Goal: Complete application form: Complete application form

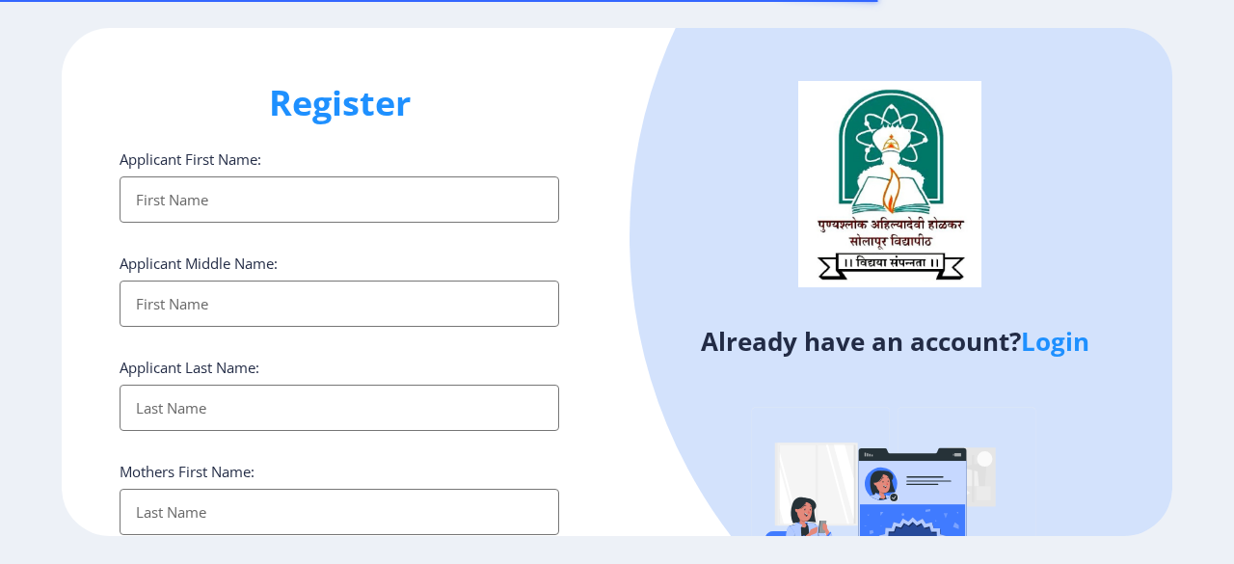
select select
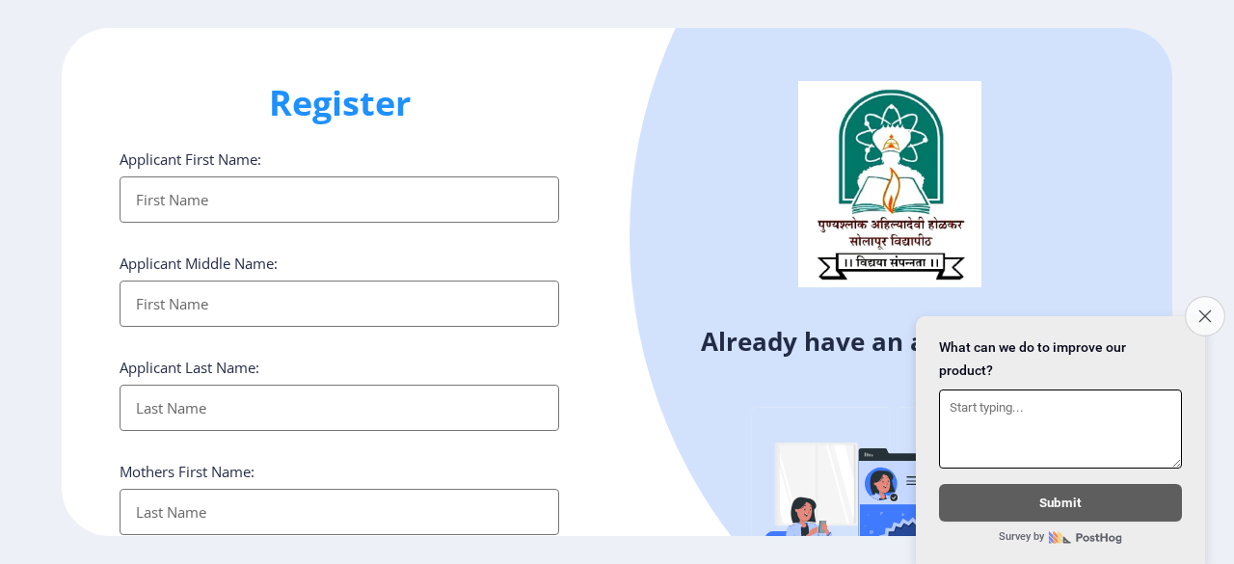
click at [1205, 310] on icon "Close survey" at bounding box center [1205, 316] width 13 height 13
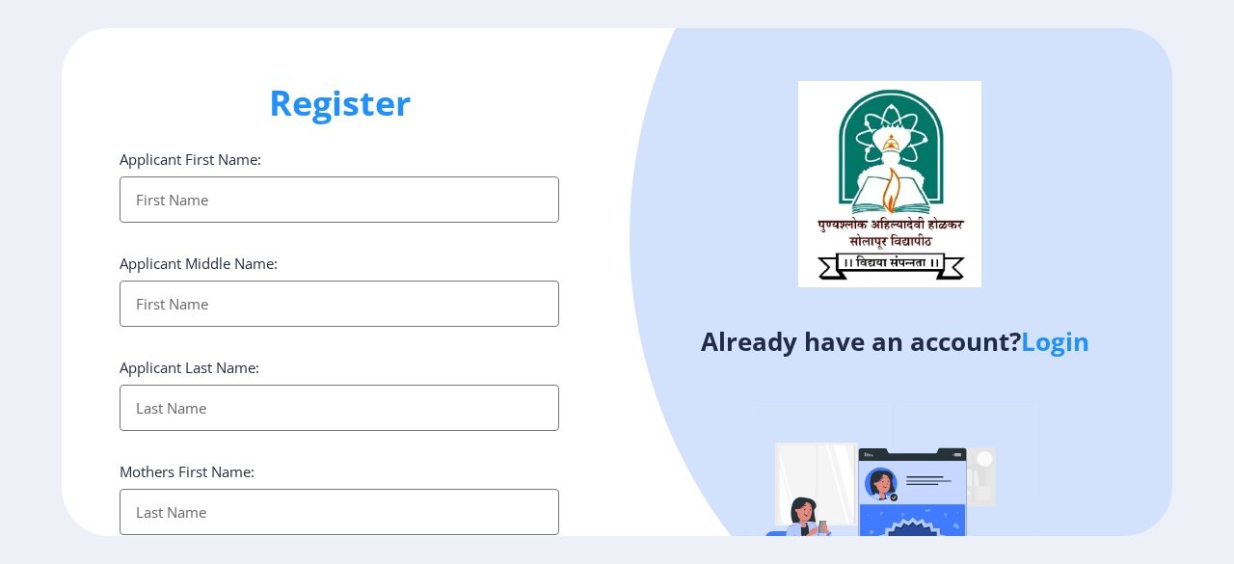
click at [1062, 354] on link "Login" at bounding box center [1055, 341] width 68 height 35
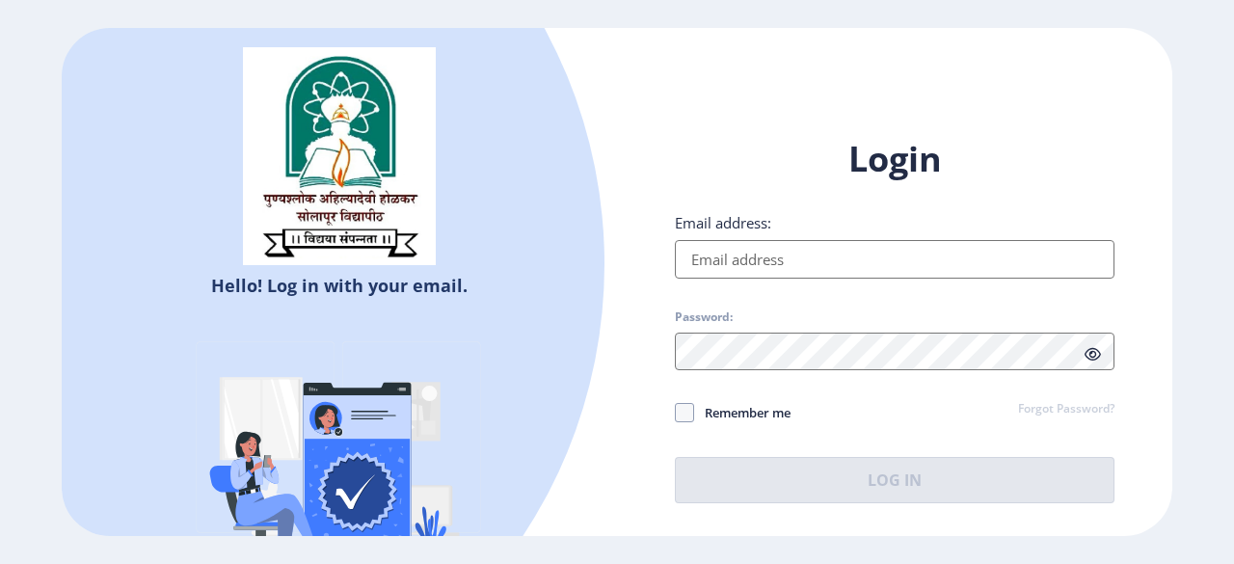
click at [864, 267] on input "Email address:" at bounding box center [895, 259] width 440 height 39
type input "[EMAIL_ADDRESS][DOMAIN_NAME]"
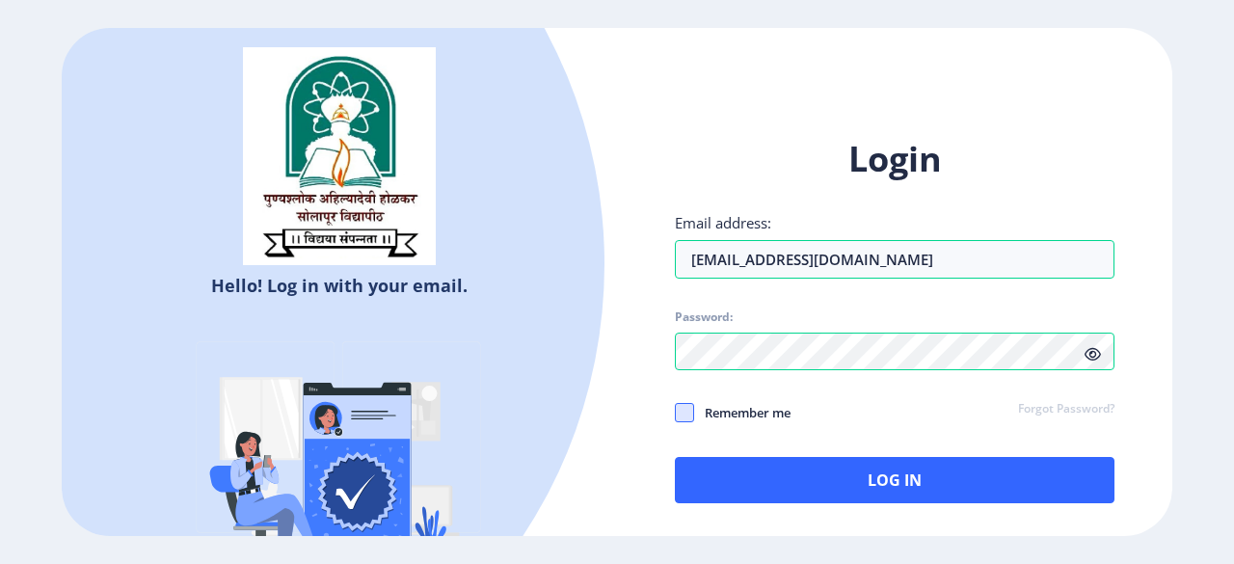
click at [681, 416] on span at bounding box center [684, 412] width 19 height 19
click at [676, 414] on input "Remember me" at bounding box center [675, 413] width 1 height 1
checkbox input "true"
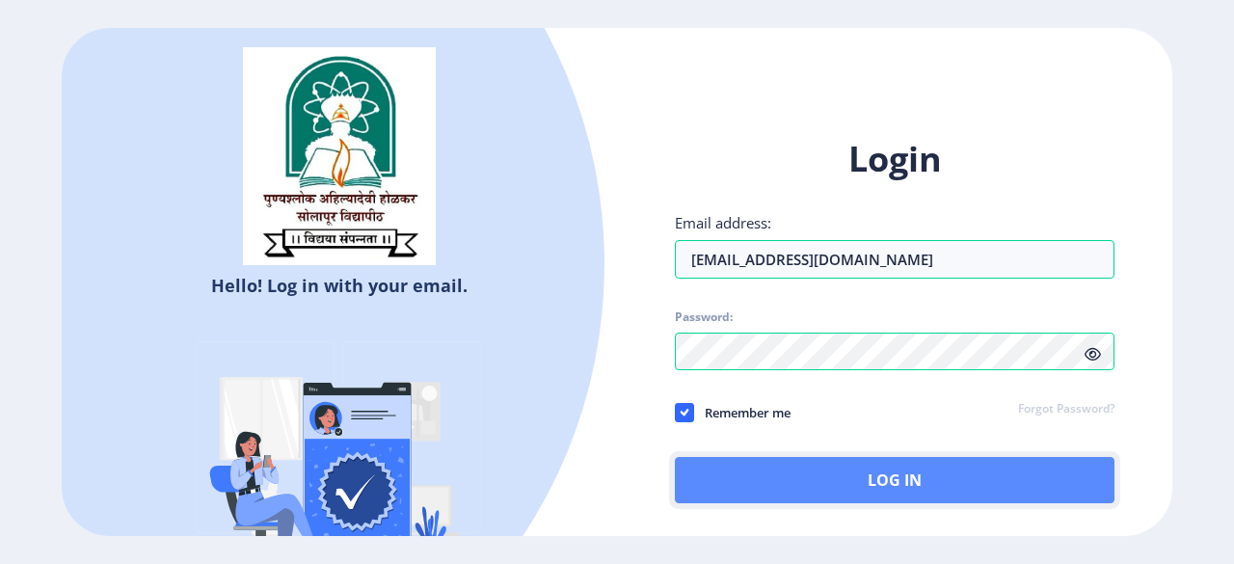
click at [734, 468] on button "Log In" at bounding box center [895, 480] width 440 height 46
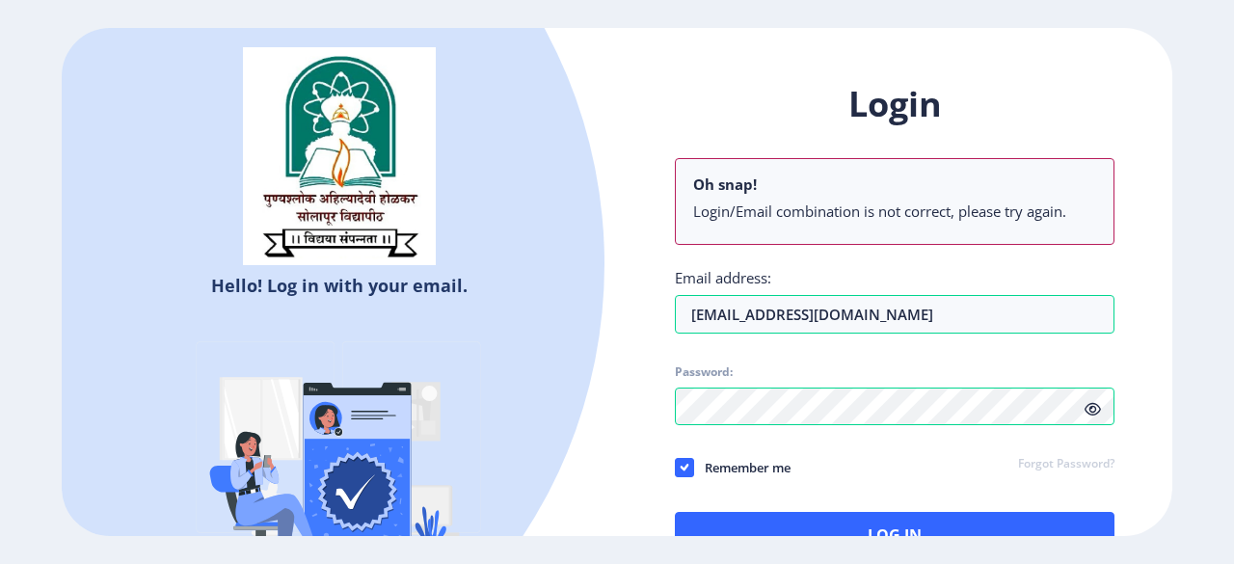
click at [1090, 411] on icon at bounding box center [1093, 409] width 16 height 14
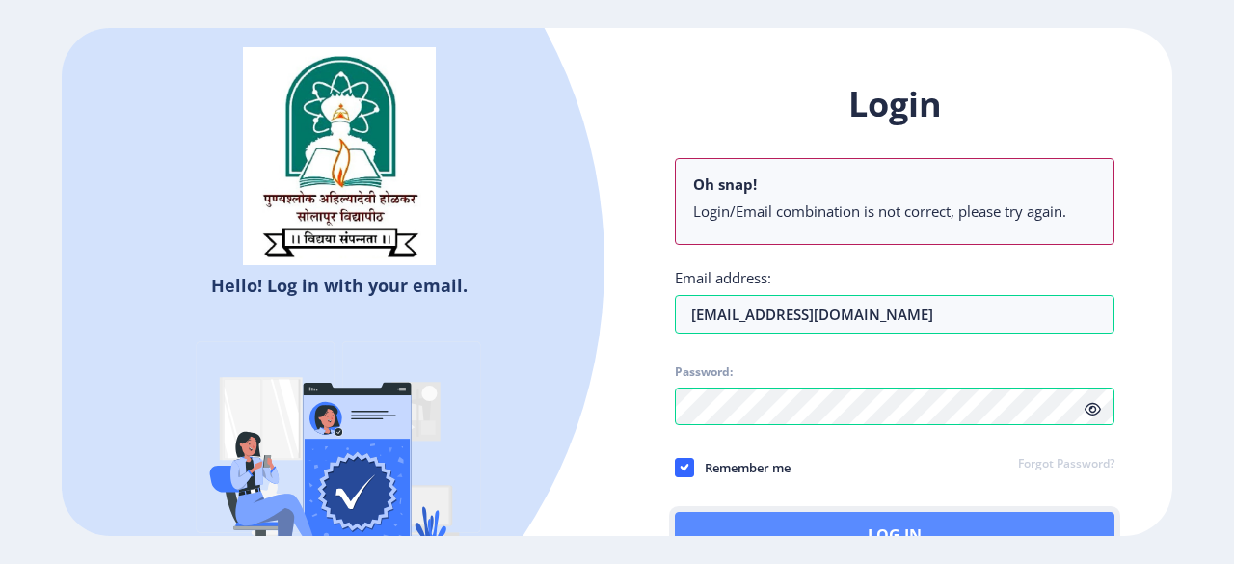
click at [926, 535] on button "Log In" at bounding box center [895, 535] width 440 height 46
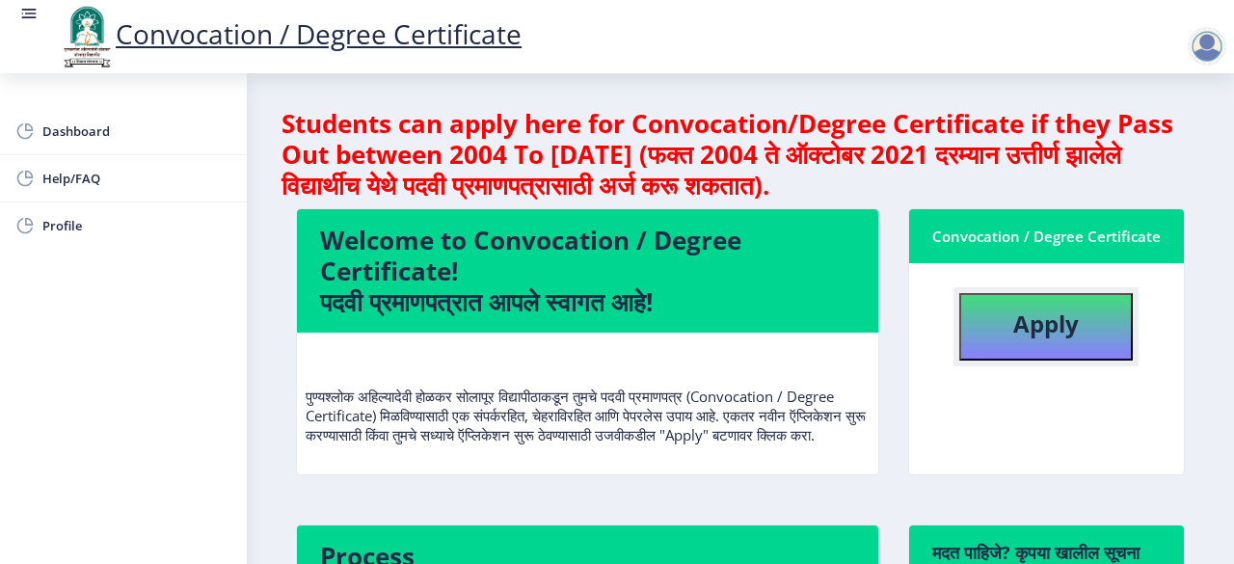
click at [968, 354] on button "Apply" at bounding box center [1047, 327] width 174 height 68
select select
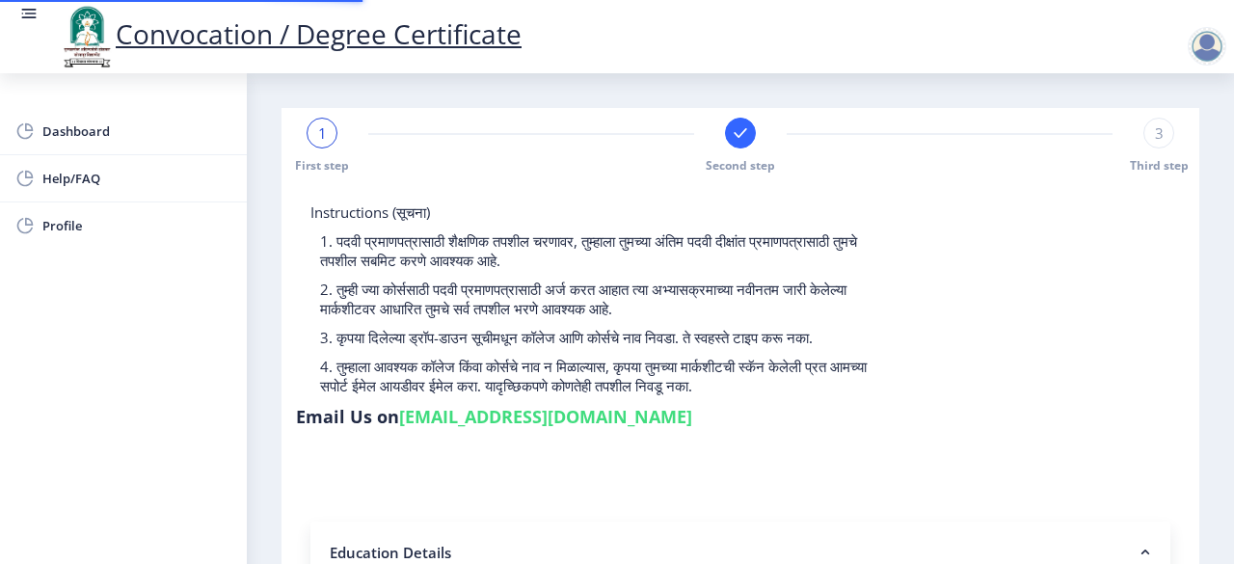
select select
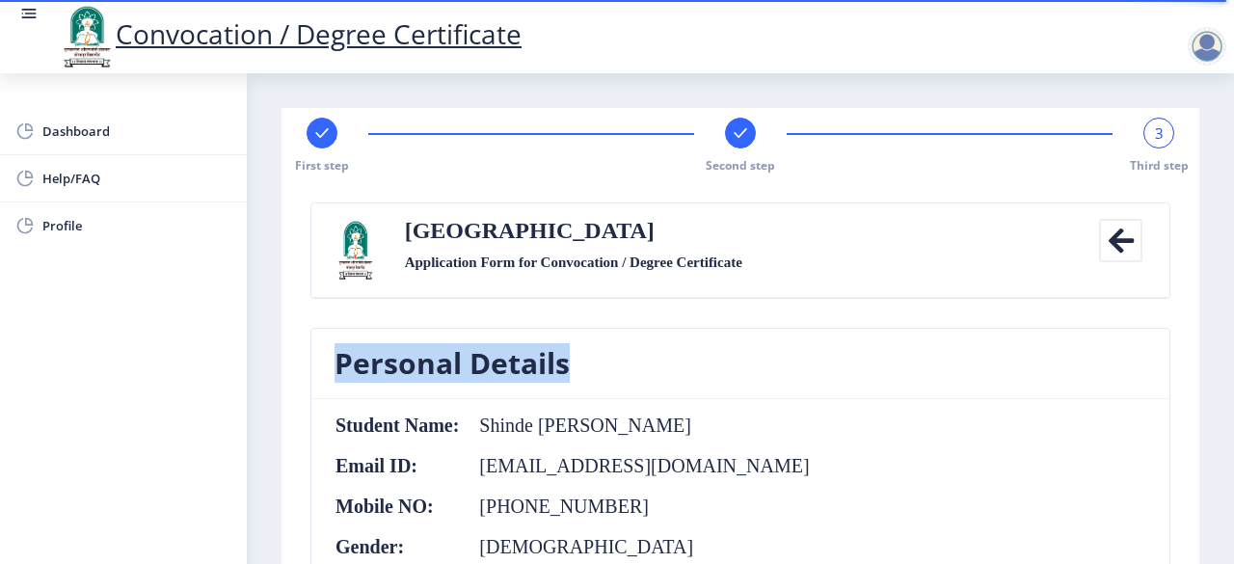
drag, startPoint x: 1227, startPoint y: 219, endPoint x: 1221, endPoint y: 372, distance: 153.4
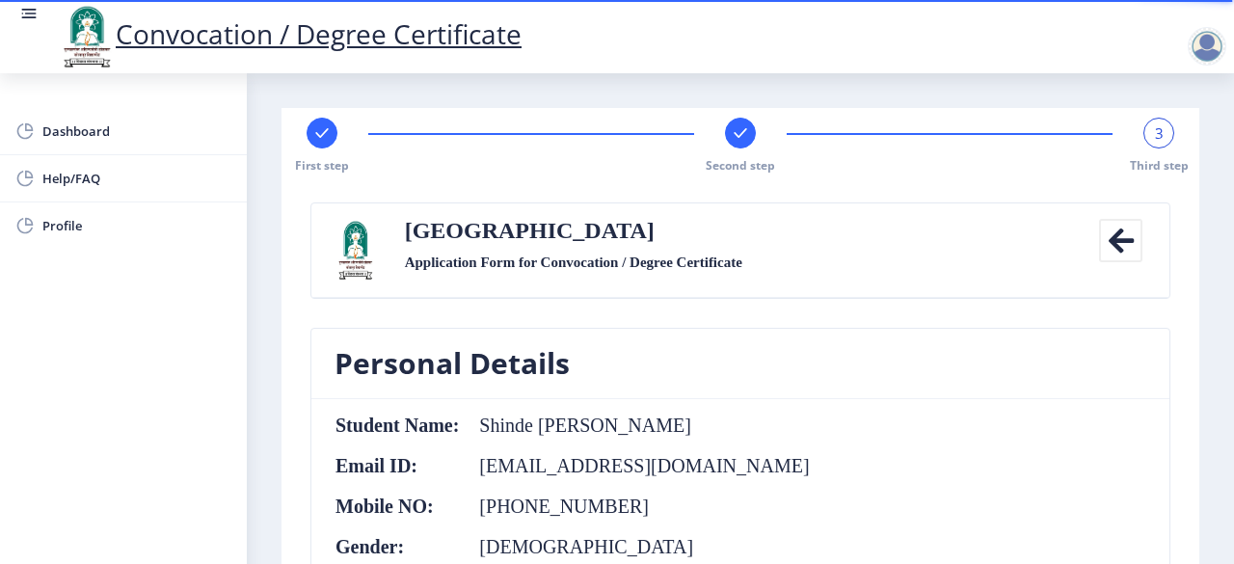
click at [740, 138] on rect at bounding box center [740, 132] width 19 height 19
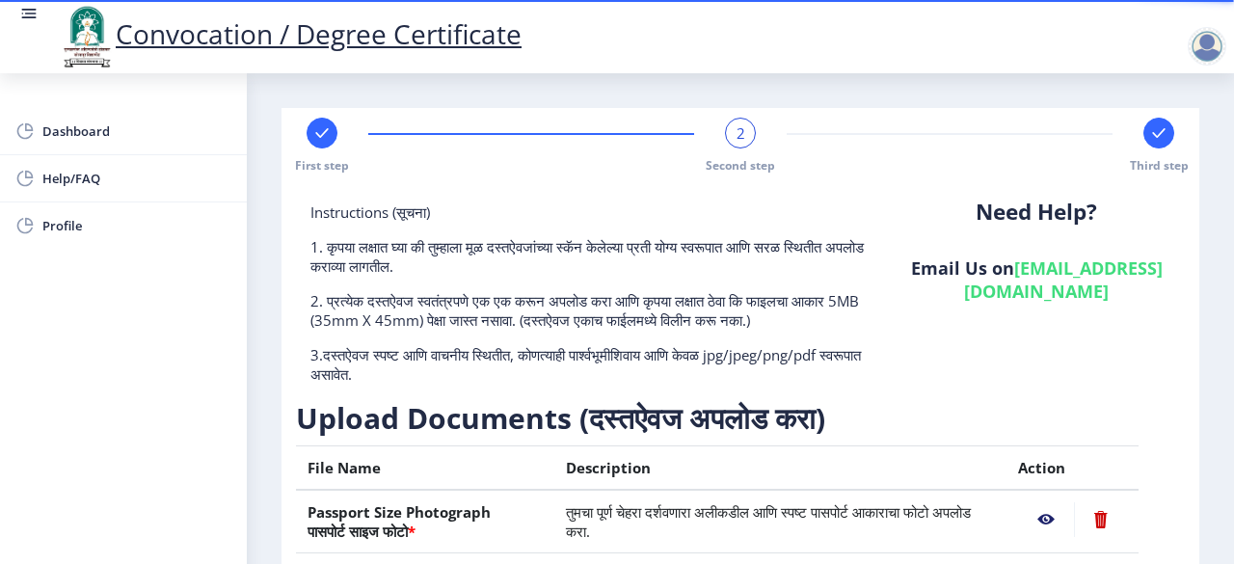
click at [1217, 505] on nb-layout-column "First step 2 Second step Third step Instructions (सूचना) 1. कृपया लक्षात घ्या क…" at bounding box center [740, 503] width 987 height 861
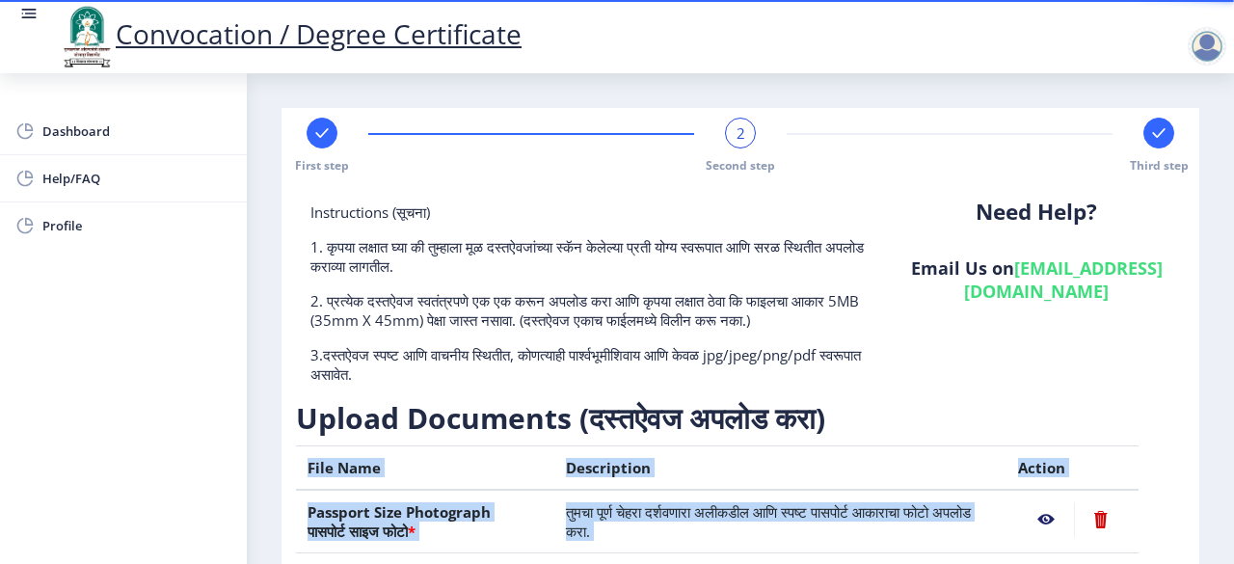
click at [1217, 505] on nb-layout-column "First step 2 Second step Third step Instructions (सूचना) 1. कृपया लक्षात घ्या क…" at bounding box center [740, 503] width 987 height 861
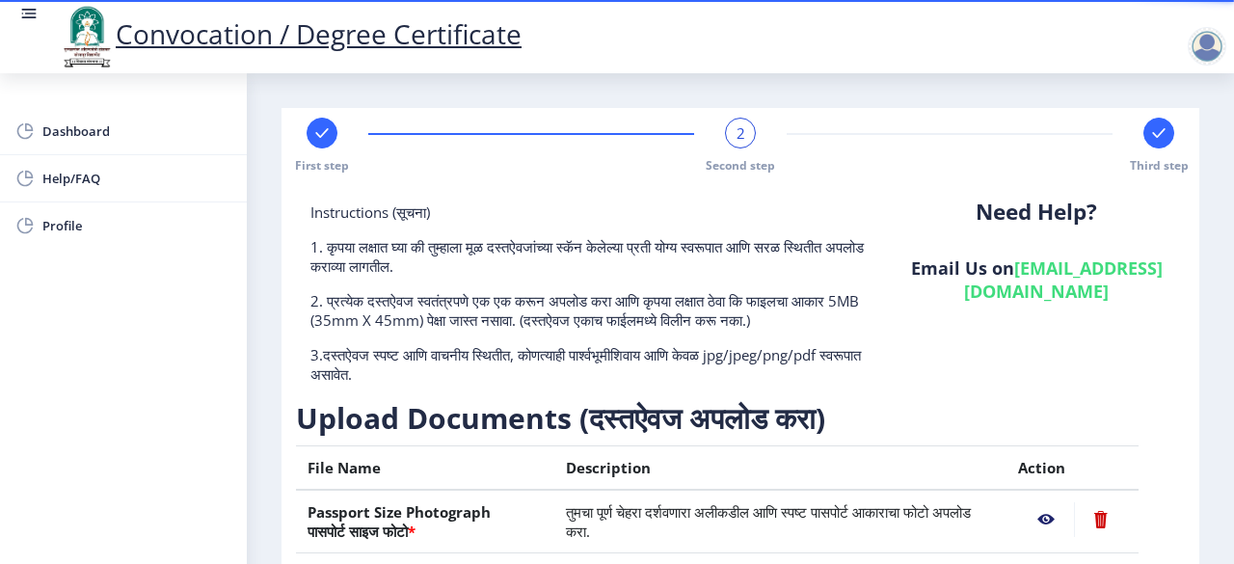
click at [1217, 505] on nb-layout-column "First step 2 Second step Third step Instructions (सूचना) 1. कृपया लक्षात घ्या क…" at bounding box center [740, 503] width 987 height 861
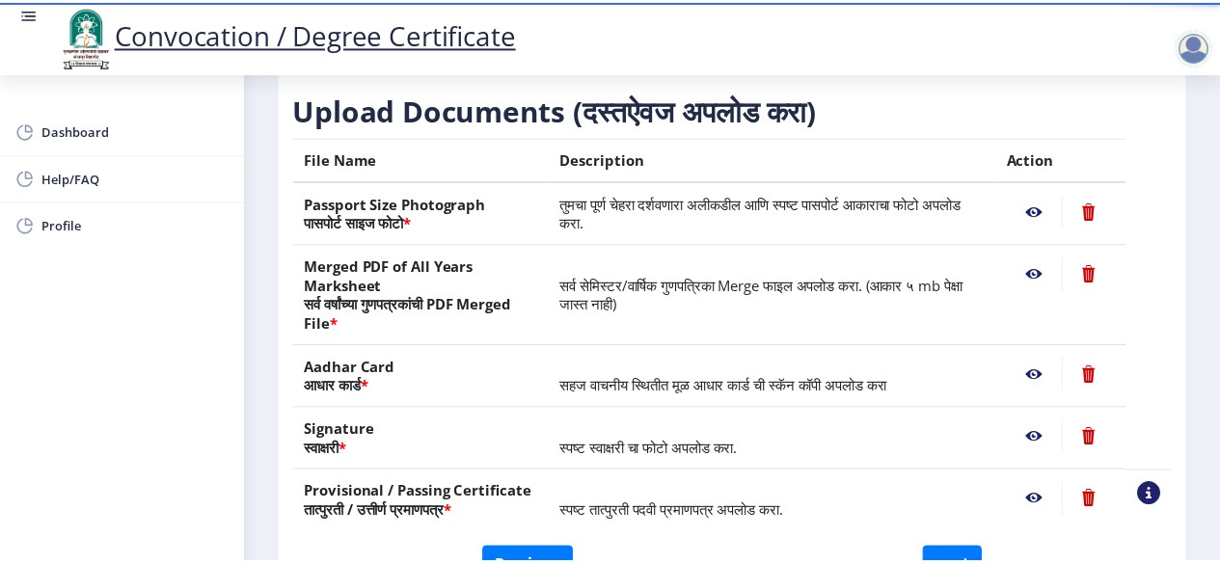
scroll to position [347, 0]
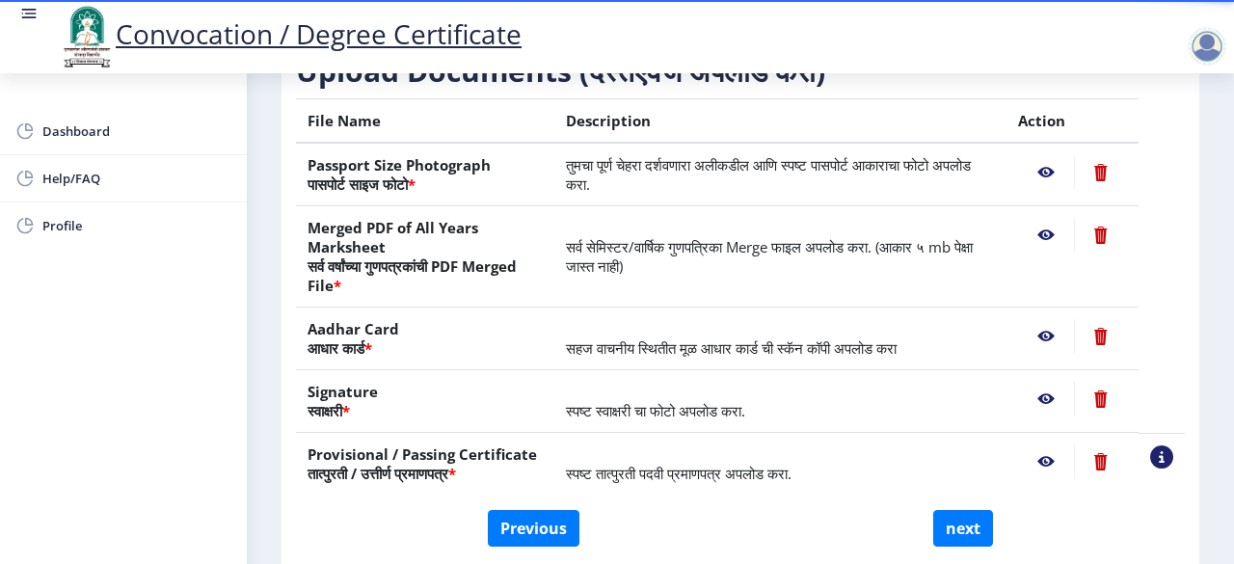
click at [1043, 173] on nb-action at bounding box center [1046, 172] width 56 height 35
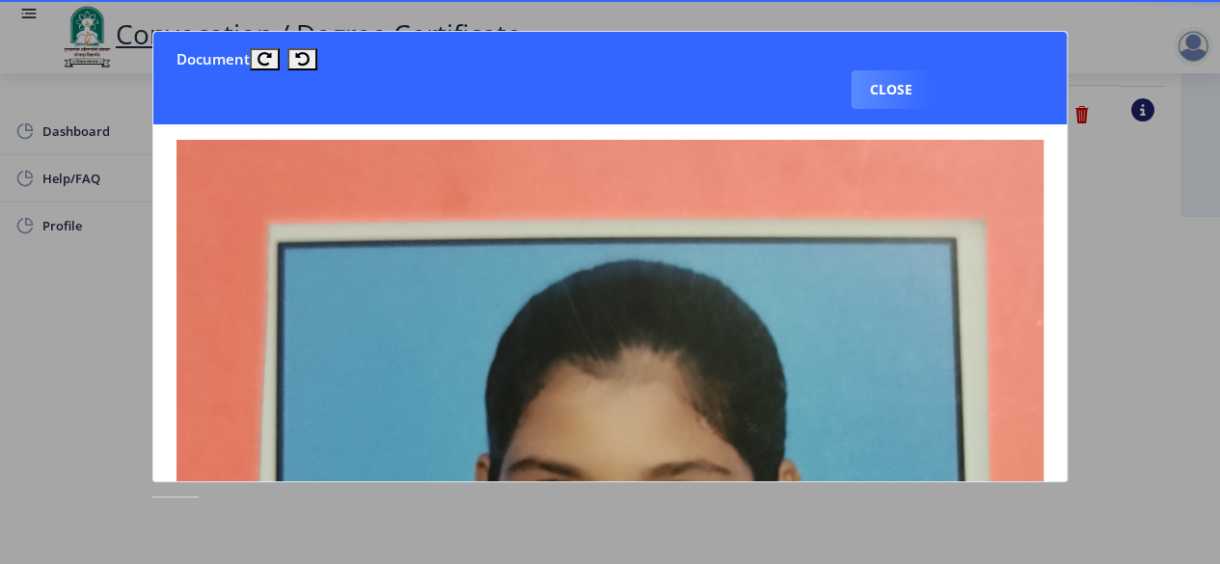
scroll to position [0, 23]
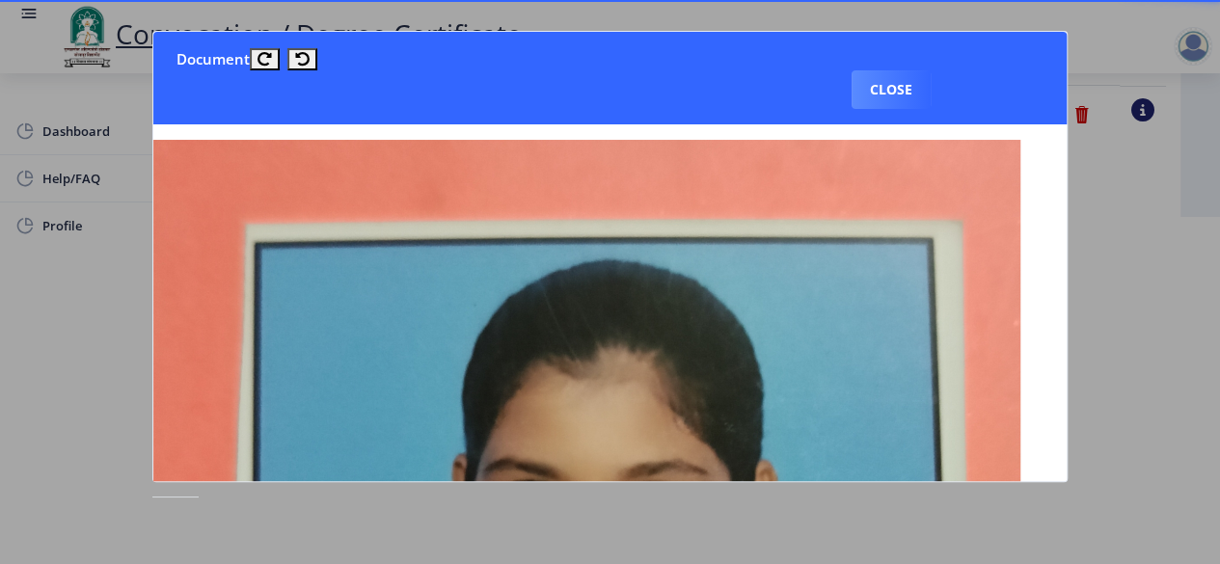
click at [1067, 320] on nb-card-body at bounding box center [609, 302] width 913 height 357
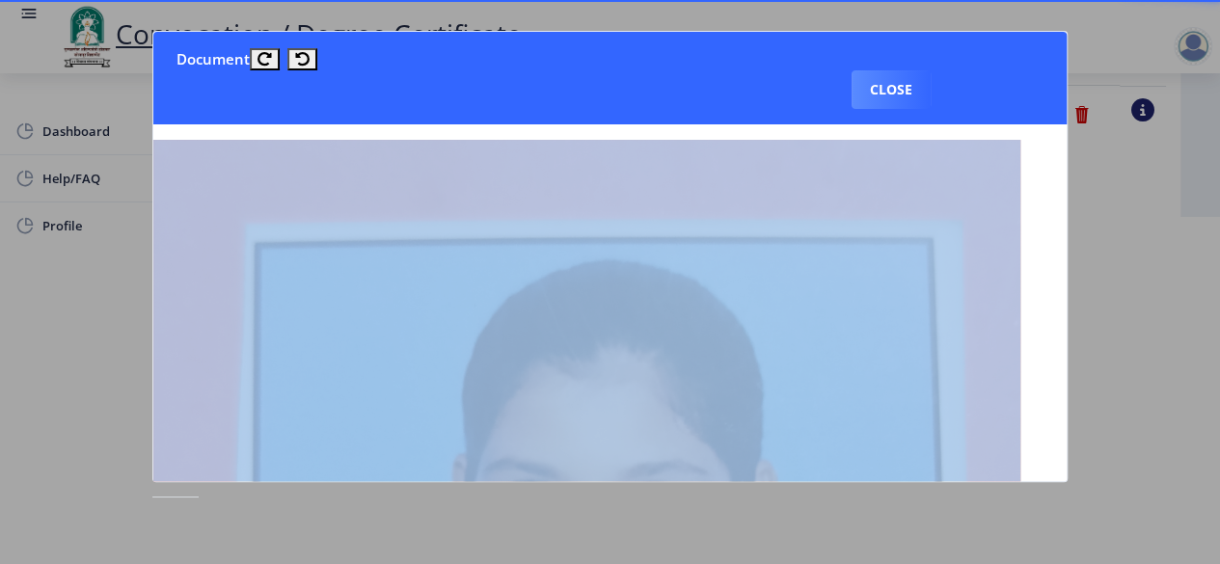
click at [1067, 320] on nb-card-body at bounding box center [609, 302] width 913 height 357
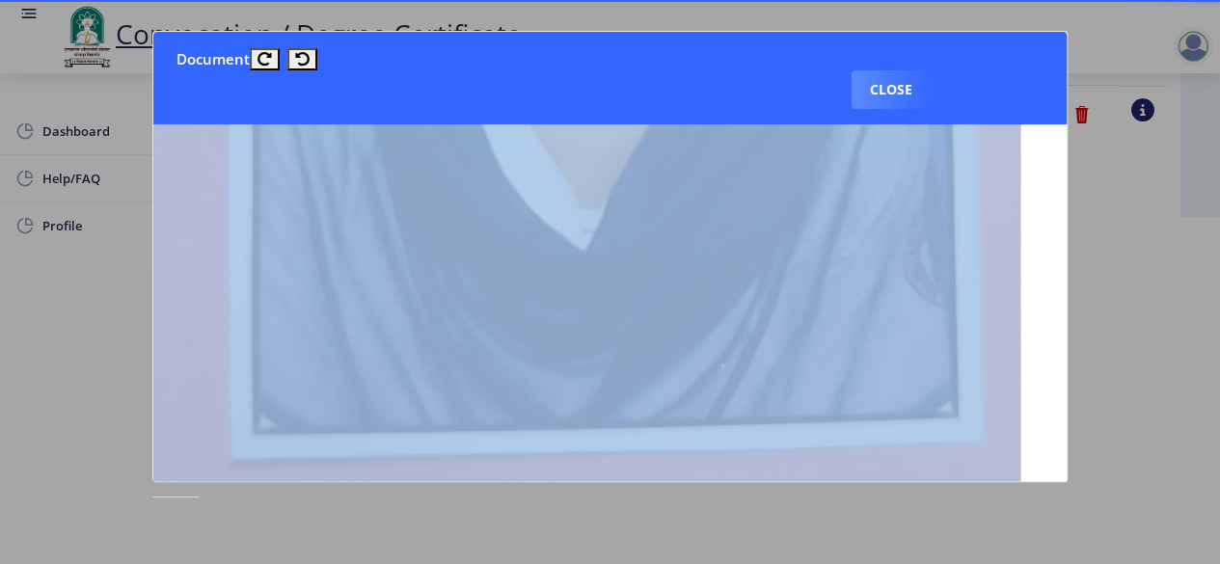
scroll to position [733, 23]
click at [900, 91] on button "Close" at bounding box center [891, 89] width 79 height 39
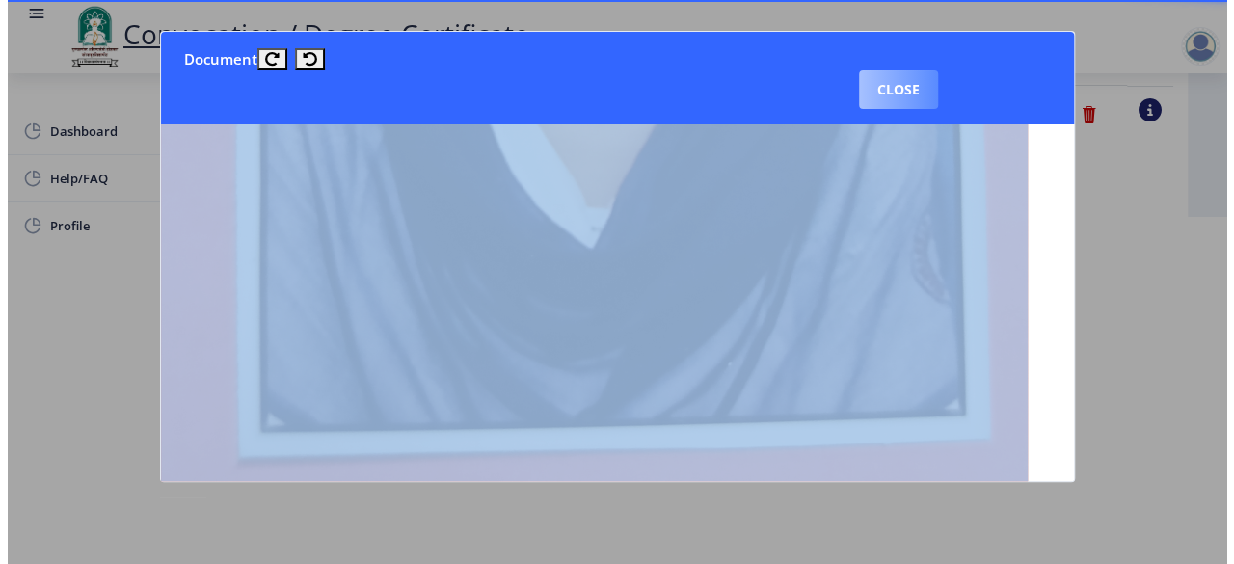
scroll to position [237, 0]
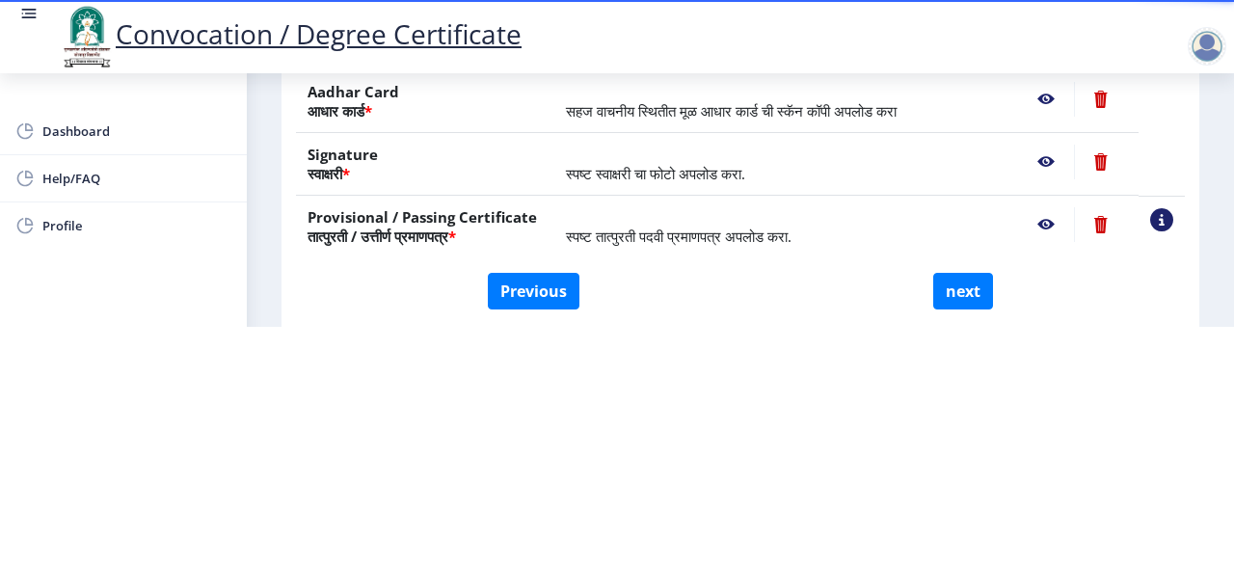
click at [1041, 157] on nb-action at bounding box center [1046, 162] width 56 height 35
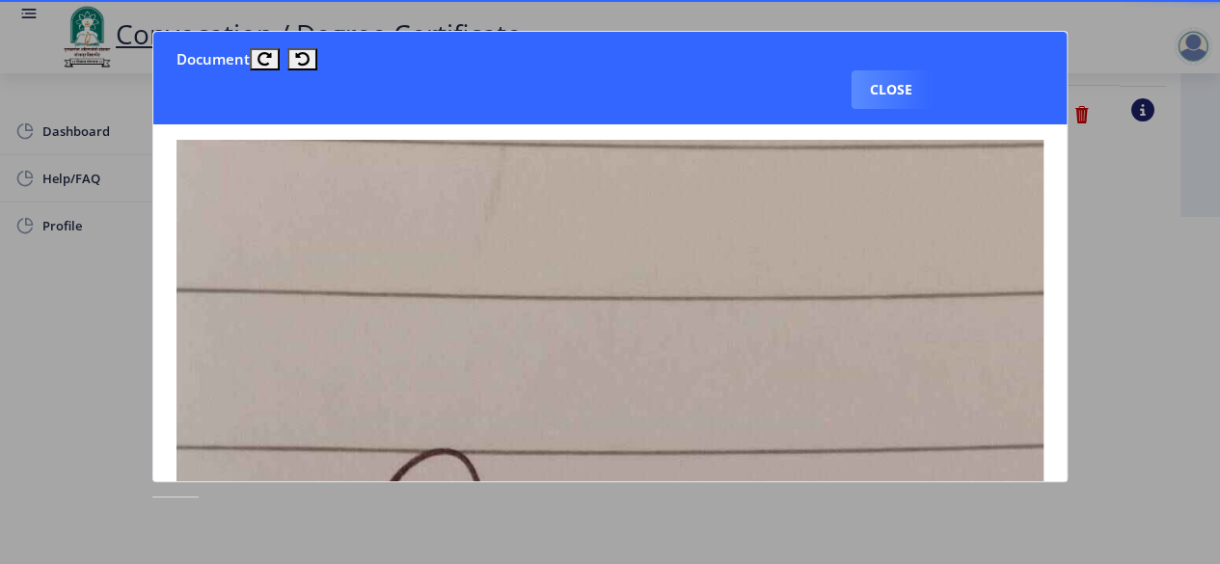
scroll to position [309, 0]
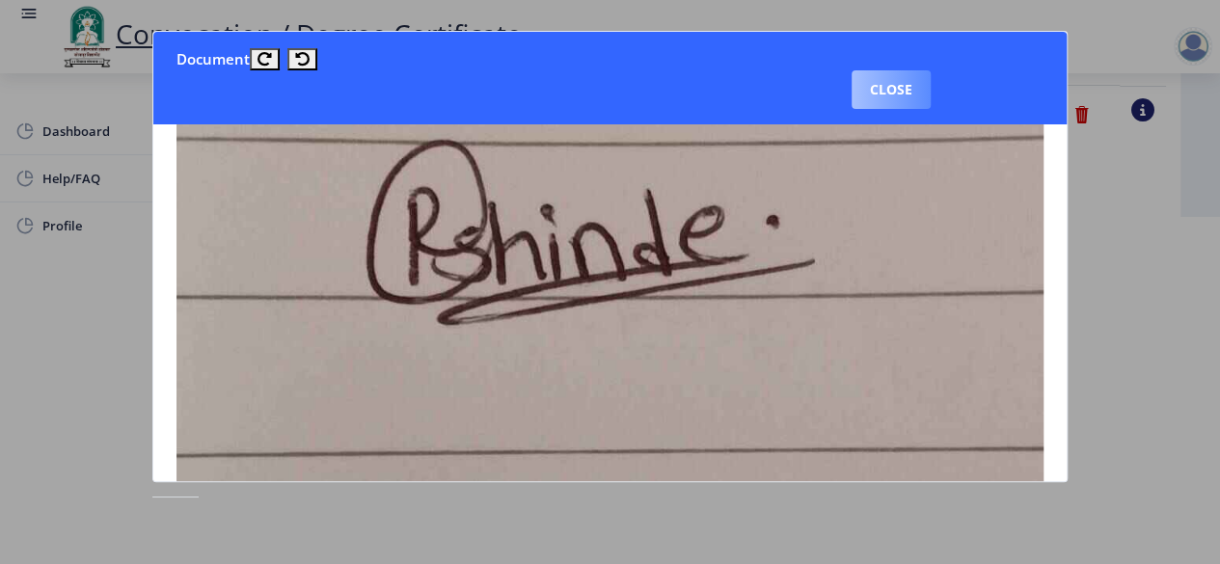
click at [907, 91] on button "Close" at bounding box center [891, 89] width 79 height 39
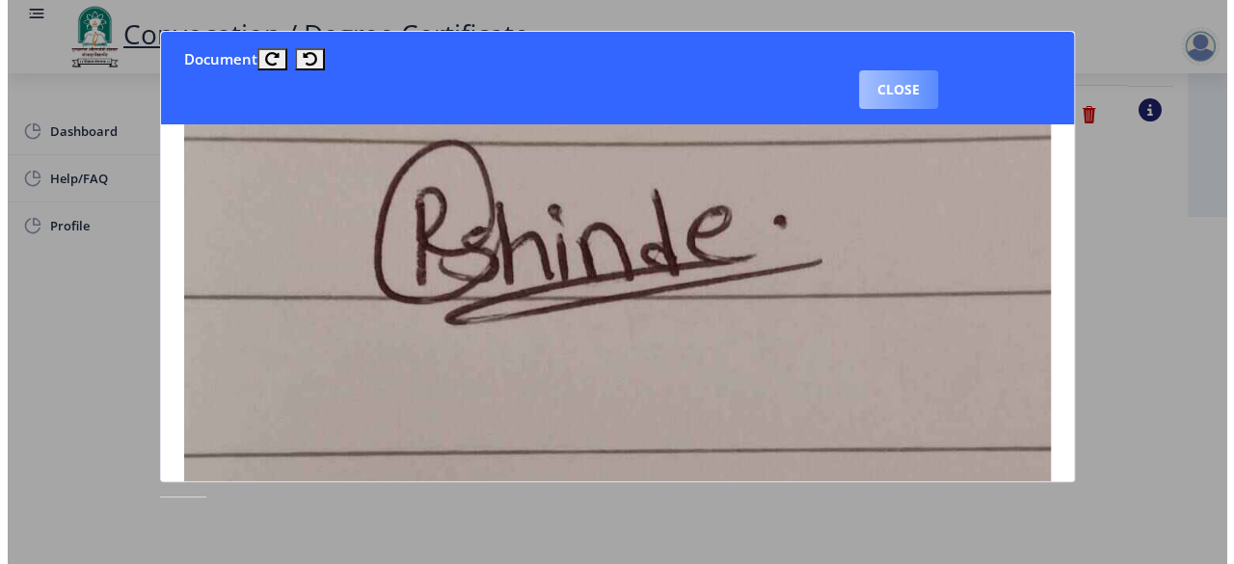
scroll to position [237, 0]
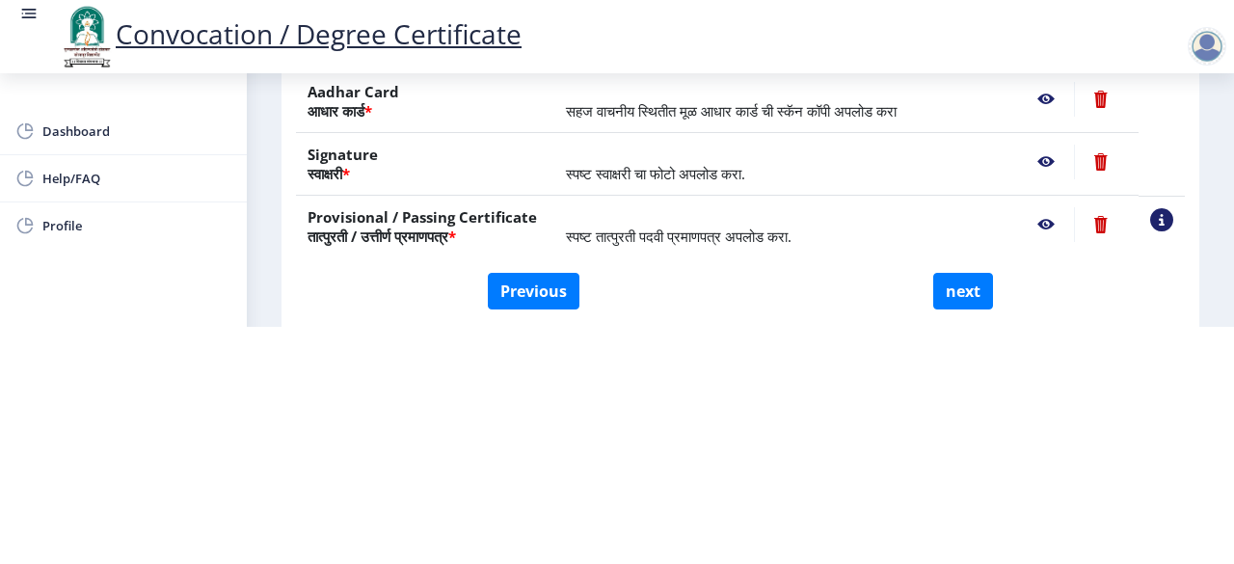
click at [1052, 219] on nb-action at bounding box center [1046, 224] width 56 height 35
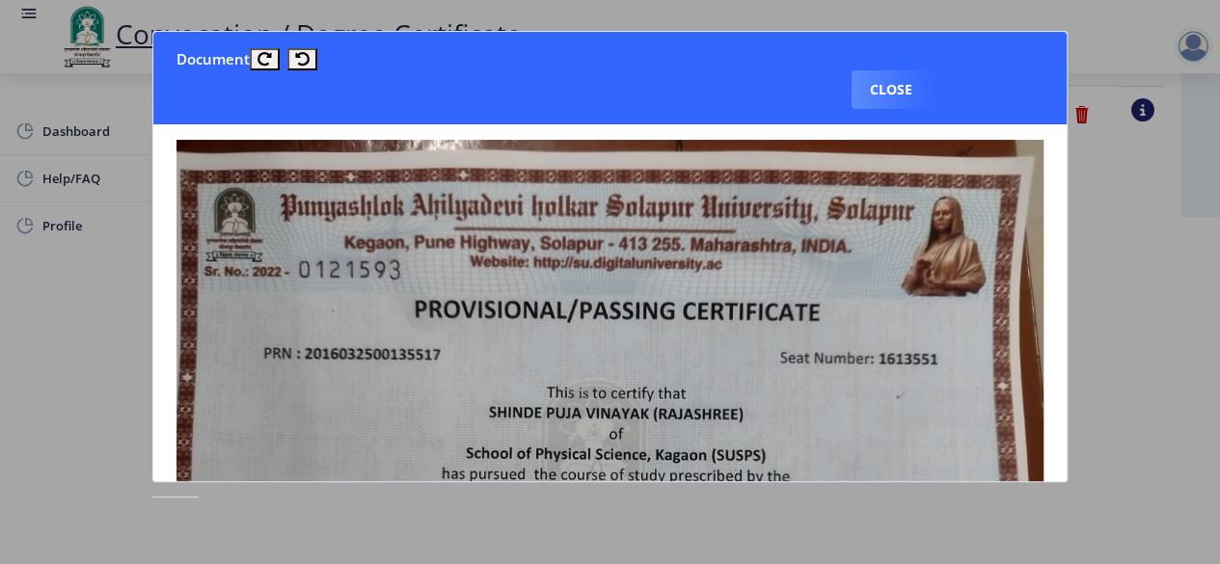
scroll to position [309, 0]
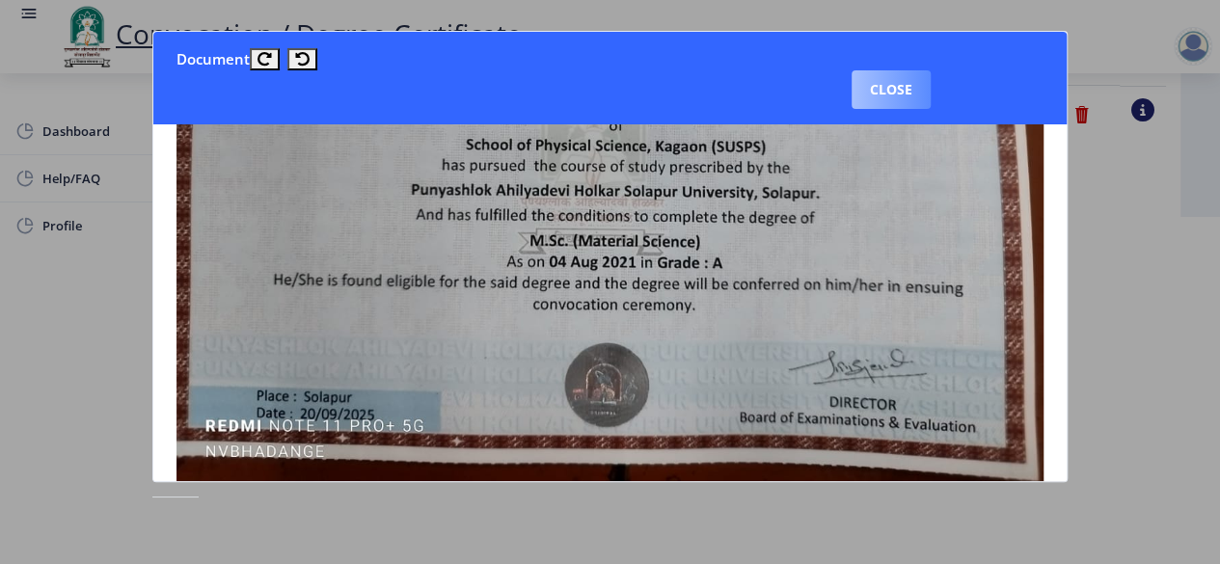
click at [890, 92] on button "Close" at bounding box center [891, 89] width 79 height 39
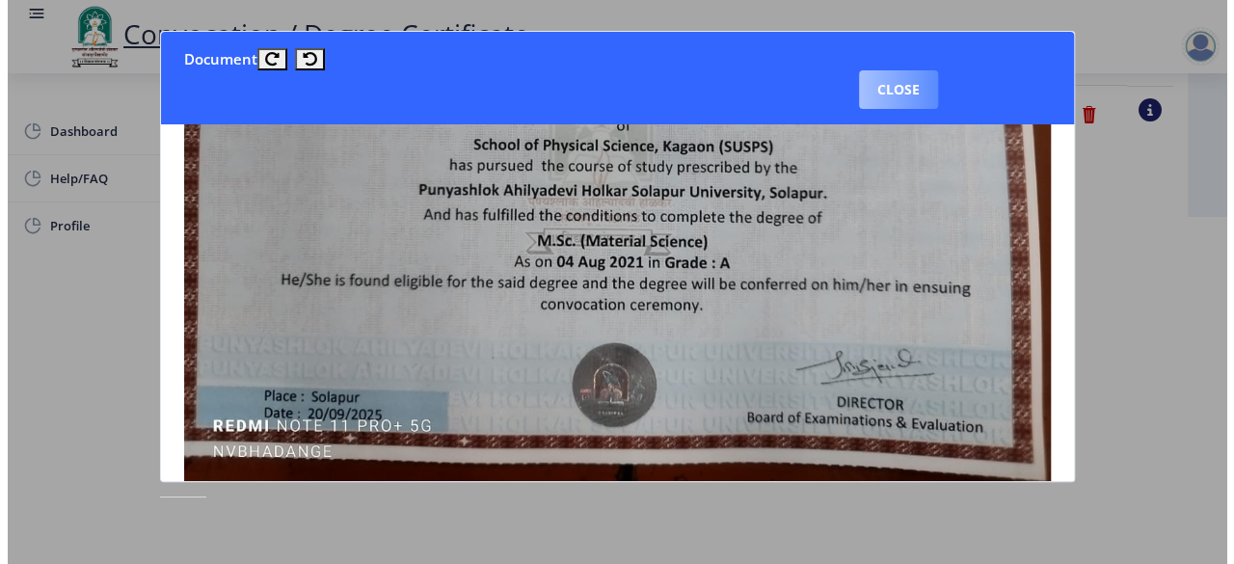
scroll to position [237, 0]
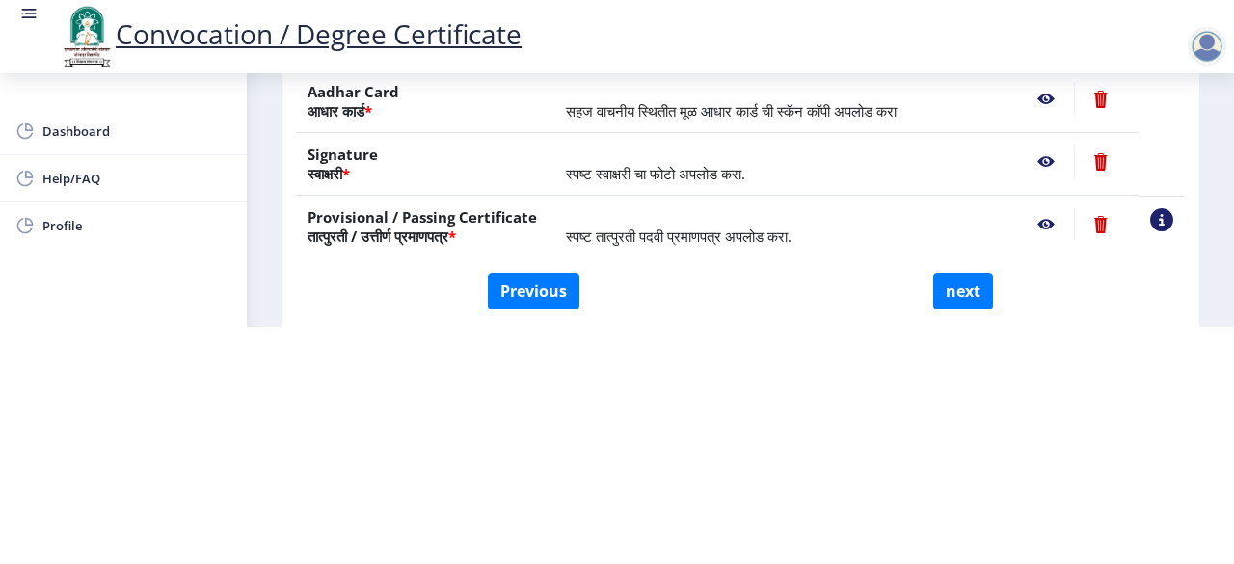
click at [1041, 95] on nb-action at bounding box center [1046, 99] width 56 height 35
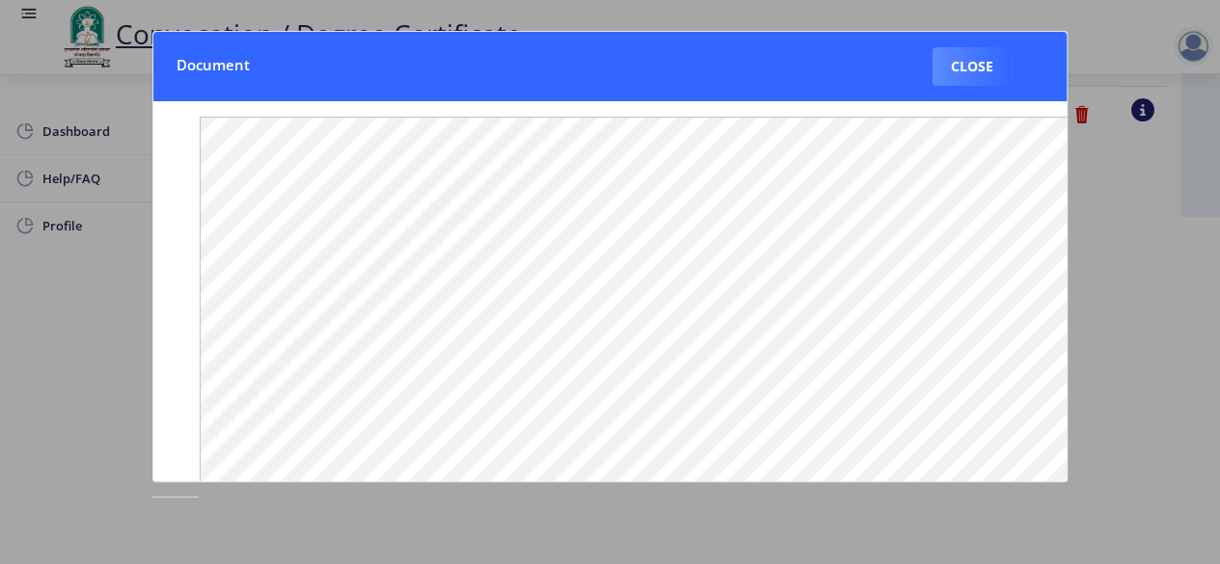
scroll to position [330, 0]
click at [952, 57] on button "Close" at bounding box center [972, 66] width 79 height 39
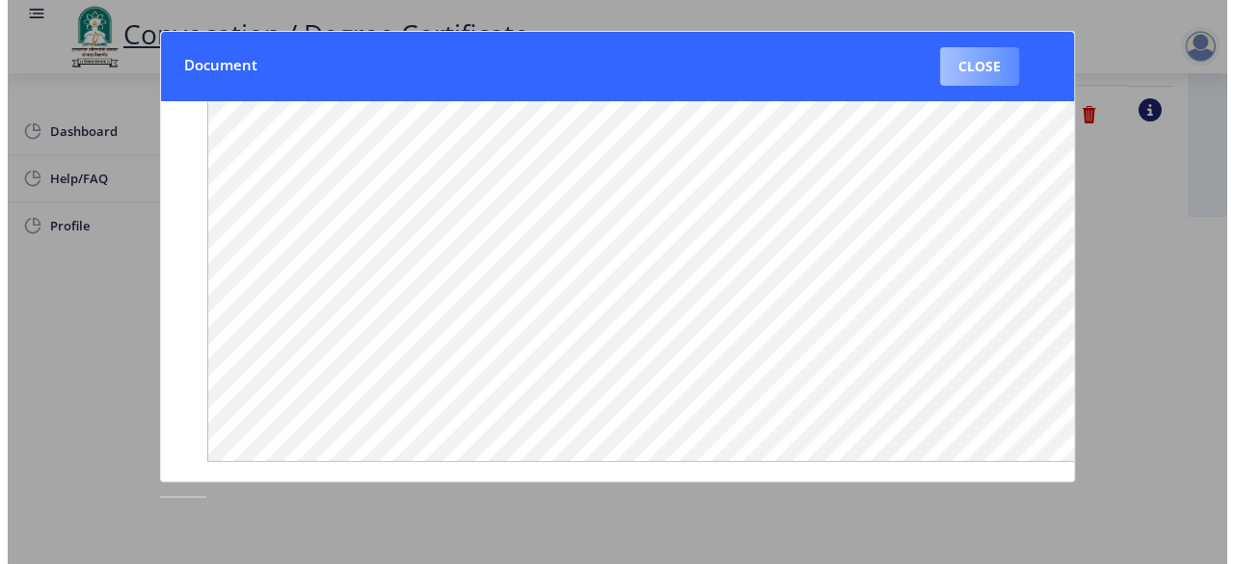
scroll to position [237, 0]
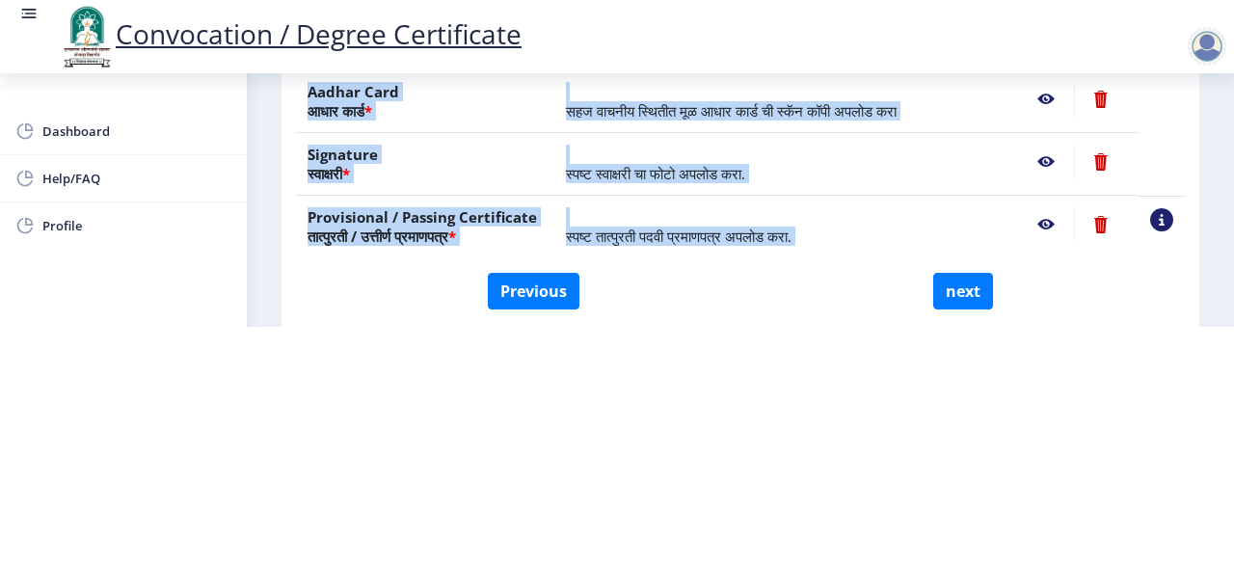
click at [613, 327] on html "Convocation / Degree Certificate Dashboard Help/FAQ Profile First step 2 Second…" at bounding box center [617, 45] width 1234 height 564
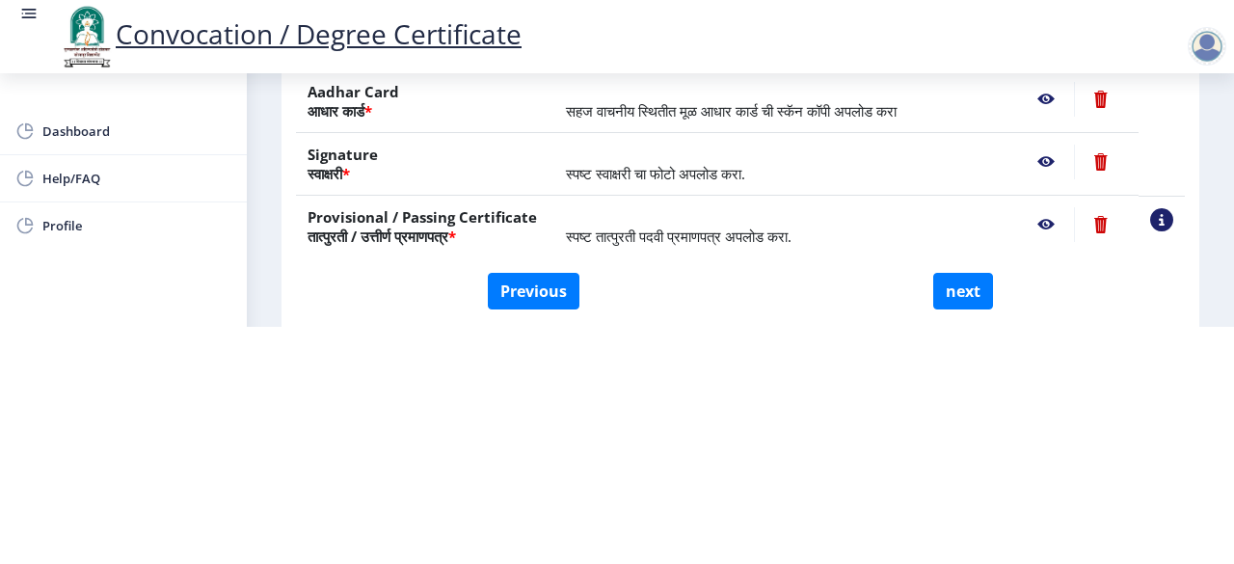
click at [613, 327] on html "Convocation / Degree Certificate Dashboard Help/FAQ Profile First step 2 Second…" at bounding box center [617, 45] width 1234 height 564
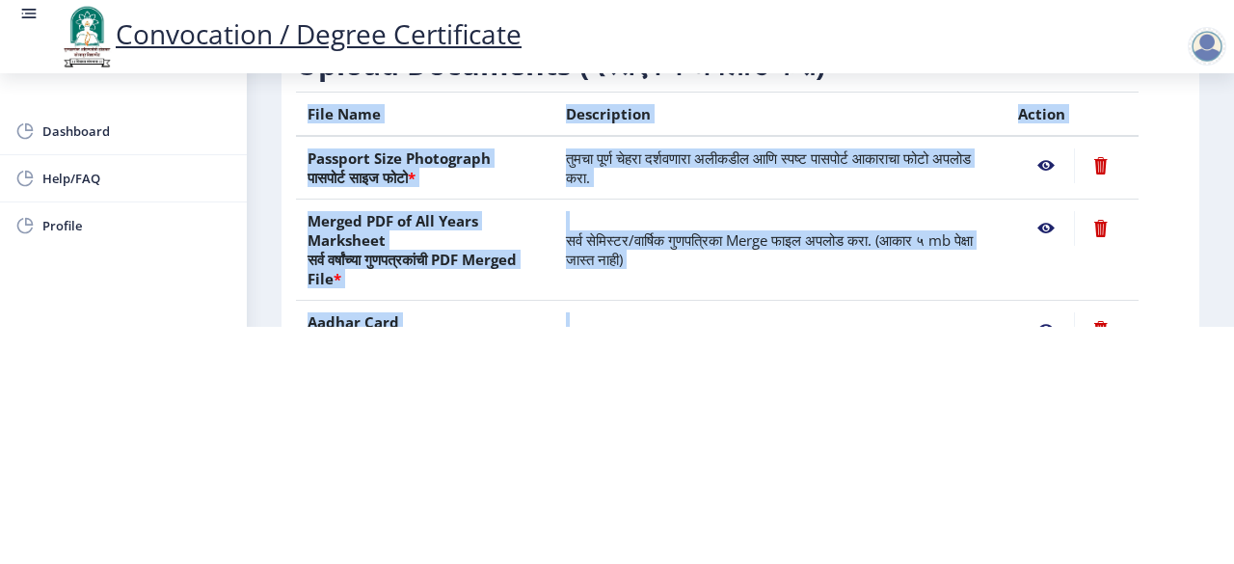
scroll to position [116, 0]
click at [1039, 230] on nb-action at bounding box center [1046, 229] width 56 height 35
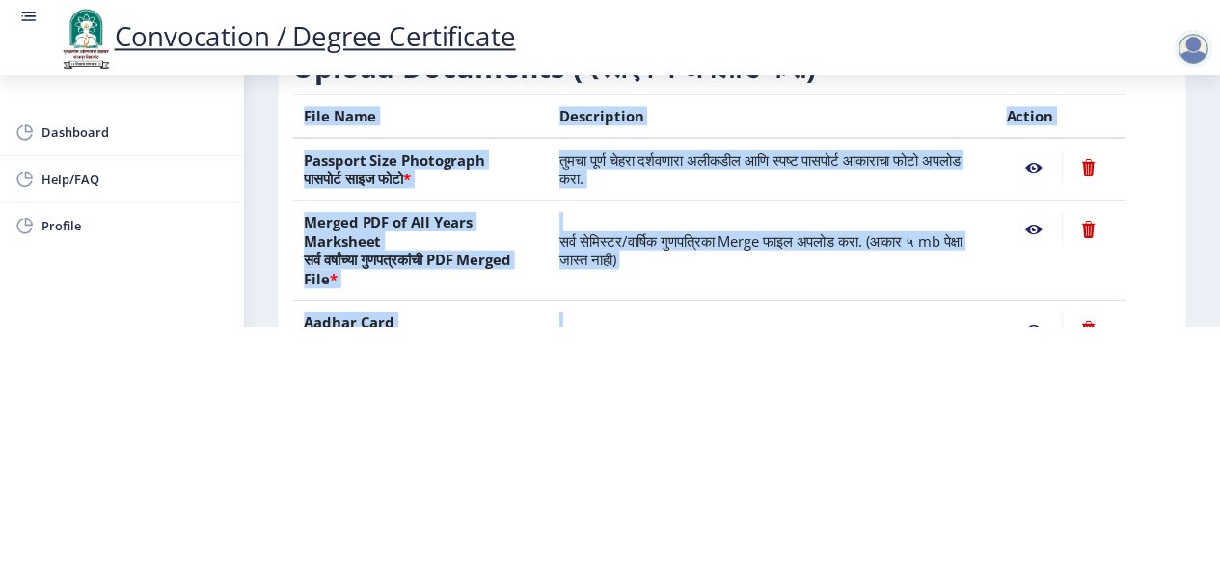
scroll to position [0, 0]
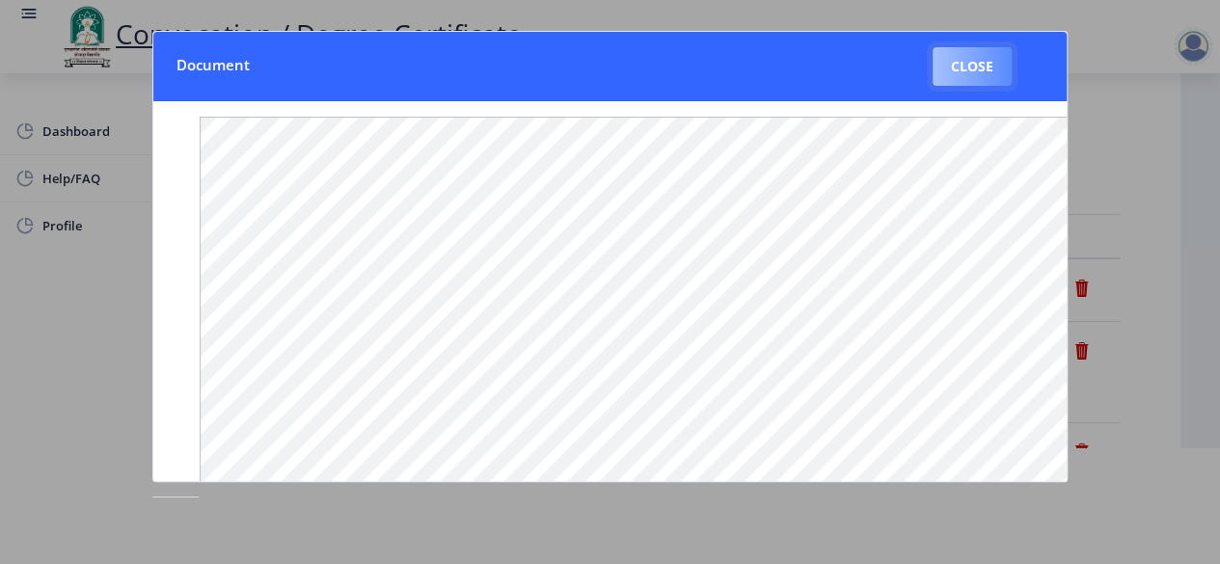
click at [968, 68] on button "Close" at bounding box center [972, 66] width 79 height 39
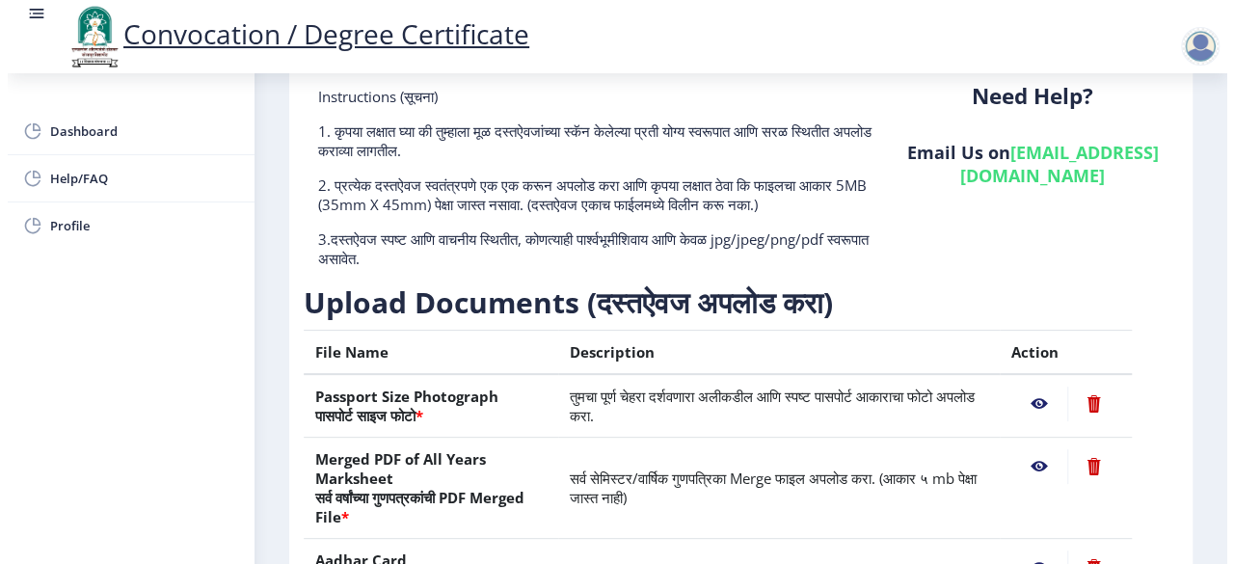
scroll to position [116, 0]
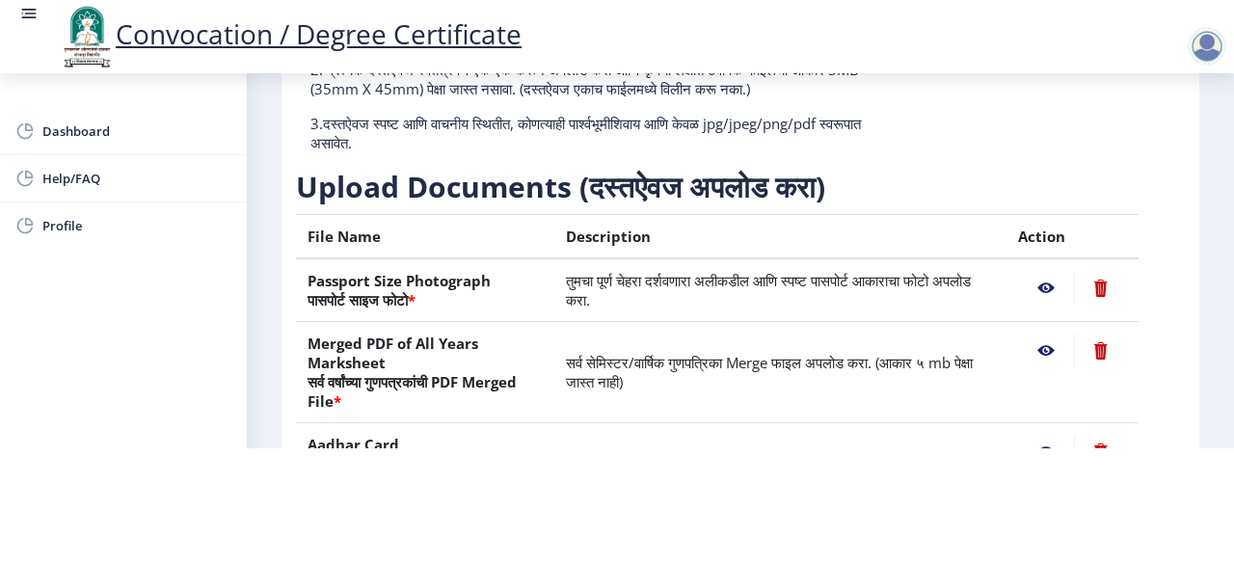
click at [1208, 41] on div at bounding box center [1207, 46] width 39 height 39
click at [1203, 220] on nb-layout-column "First step 2 Second step Third step Instructions (सूचना) 1. कृपया लक्षात घ्या क…" at bounding box center [740, 272] width 987 height 861
click at [1205, 169] on nb-layout-column "First step 2 Second step Third step Instructions (सूचना) 1. कृपया लक्षात घ्या क…" at bounding box center [740, 272] width 987 height 861
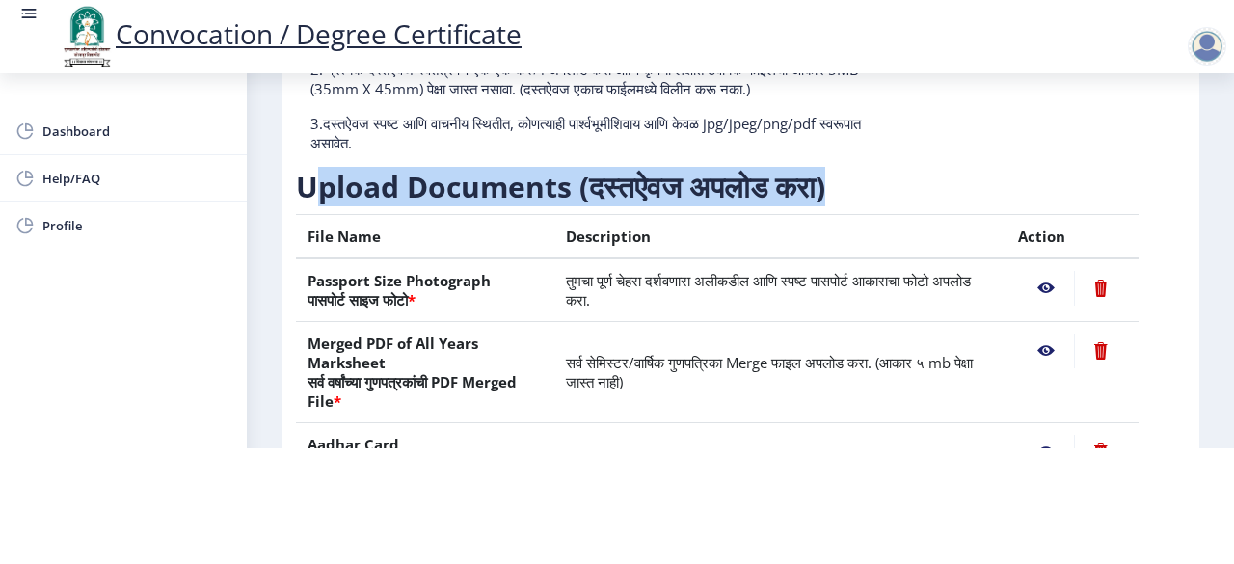
click at [1205, 169] on nb-layout-column "First step 2 Second step Third step Instructions (सूचना) 1. कृपया लक्षात घ्या क…" at bounding box center [740, 272] width 987 height 861
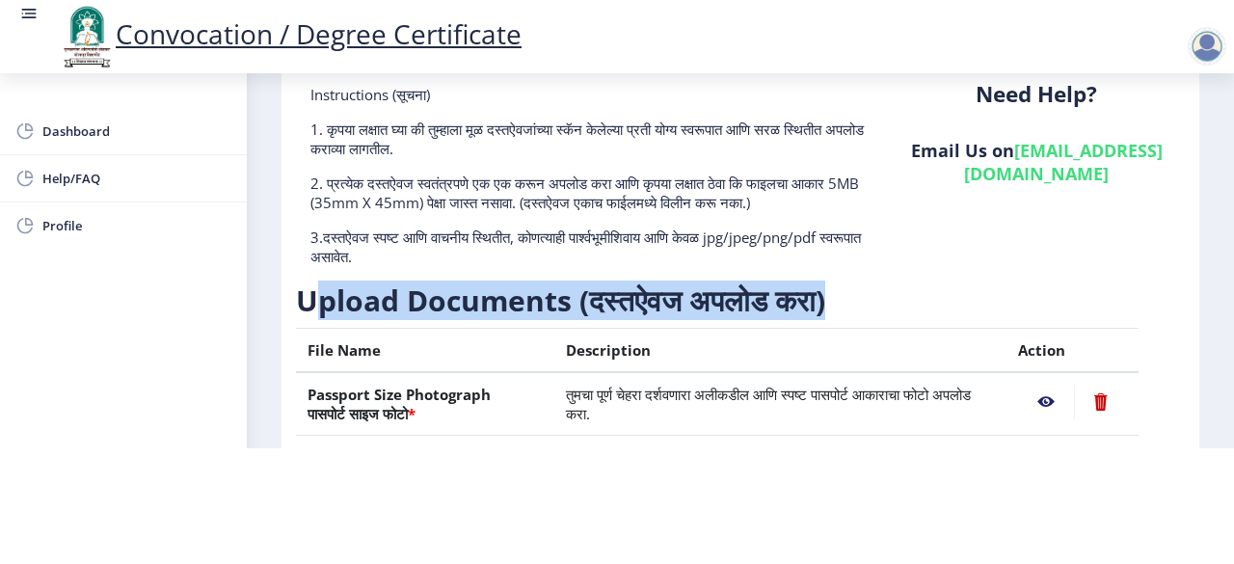
scroll to position [0, 0]
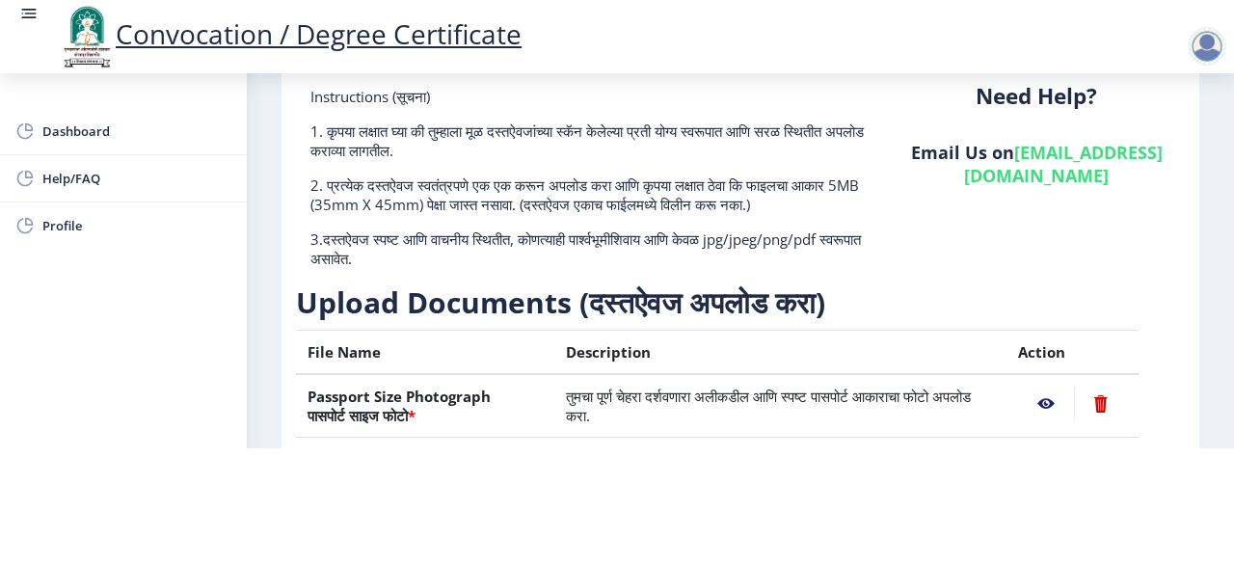
click at [1203, 113] on nb-layout-column "First step 2 Second step Third step Instructions (सूचना) 1. कृपया लक्षात घ्या क…" at bounding box center [740, 388] width 987 height 861
click at [1217, 366] on nb-layout-column "First step 2 Second step Third step Instructions (सूचना) 1. कृपया लक्षात घ्या क…" at bounding box center [740, 388] width 987 height 861
click at [1211, 448] on html "Convocation / Degree Certificate Dashboard Help/FAQ Profile First step 2 Second…" at bounding box center [617, 166] width 1234 height 564
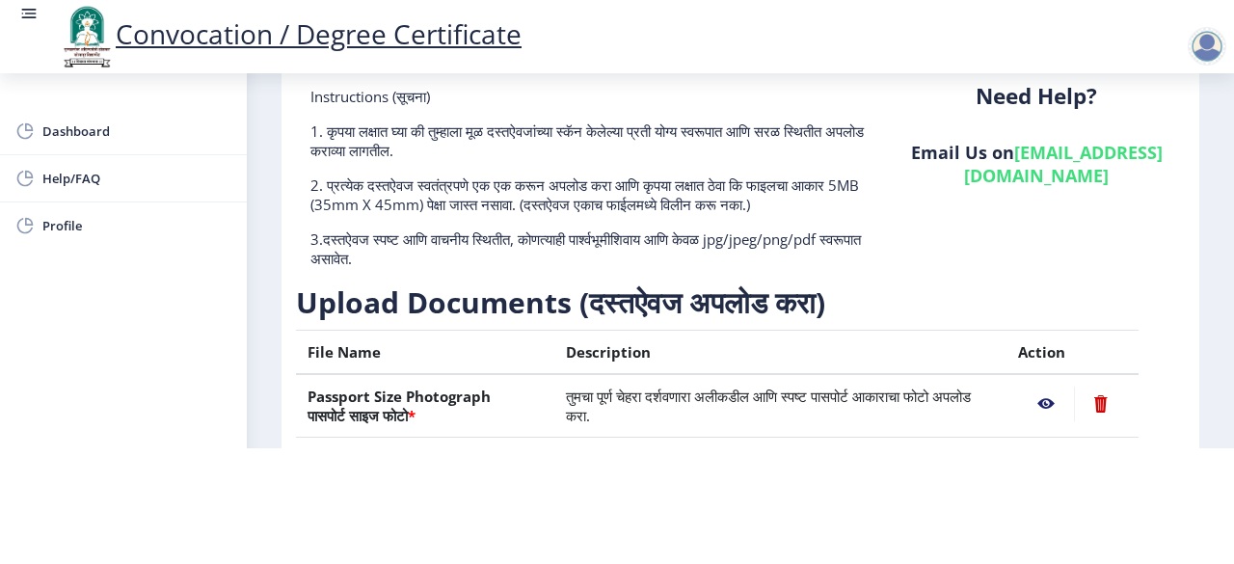
click at [1211, 448] on html "Convocation / Degree Certificate Dashboard Help/FAQ Profile First step 2 Second…" at bounding box center [617, 166] width 1234 height 564
click at [962, 448] on html "Convocation / Degree Certificate Dashboard Help/FAQ Profile First step 2 Second…" at bounding box center [617, 166] width 1234 height 564
click at [834, 448] on html "Convocation / Degree Certificate Dashboard Help/FAQ Profile First step 2 Second…" at bounding box center [617, 166] width 1234 height 564
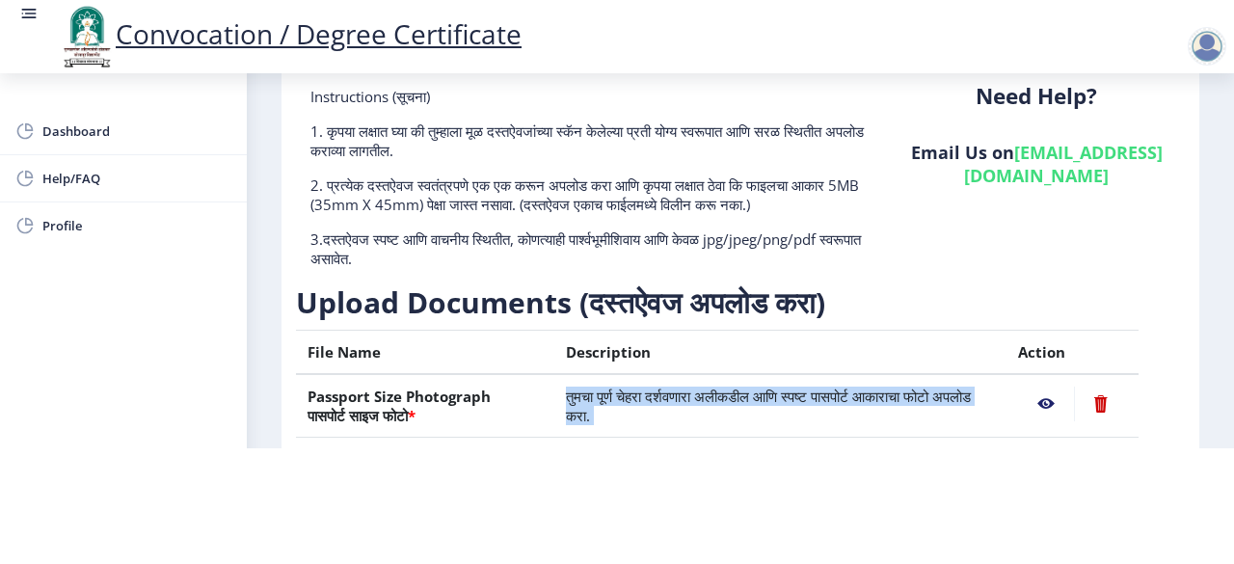
click at [834, 448] on html "Convocation / Degree Certificate Dashboard Help/FAQ Profile First step 2 Second…" at bounding box center [617, 166] width 1234 height 564
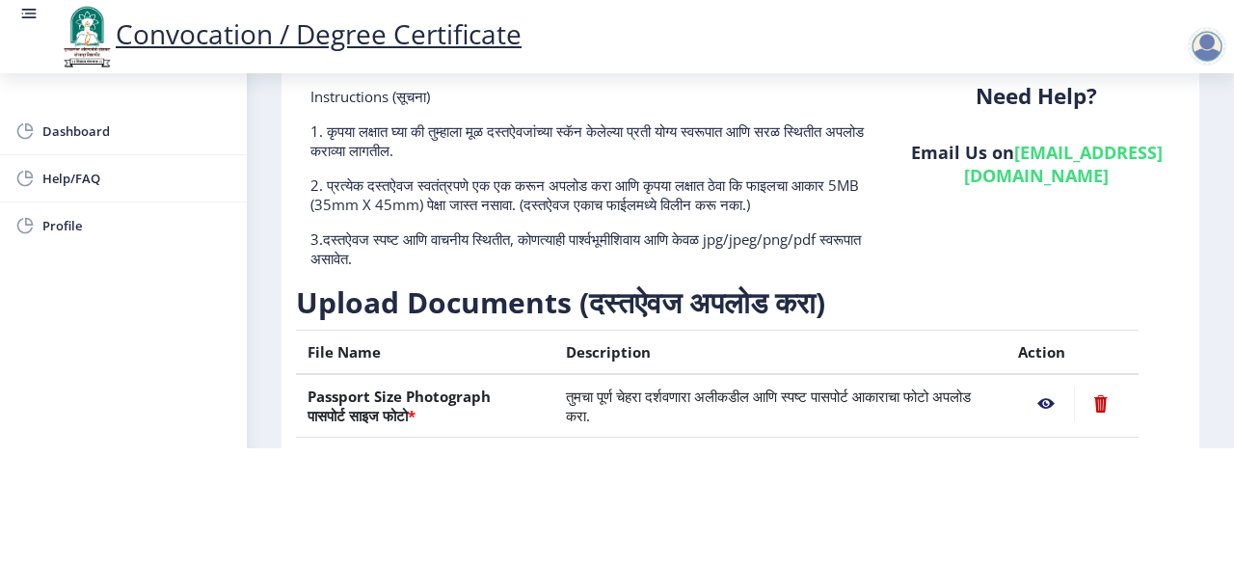
click at [1204, 49] on div at bounding box center [1207, 46] width 39 height 39
click at [1176, 149] on span "Log out" at bounding box center [1156, 150] width 123 height 23
